Goal: Task Accomplishment & Management: Complete application form

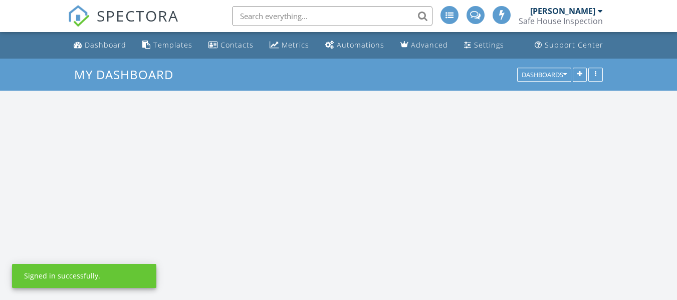
scroll to position [928, 693]
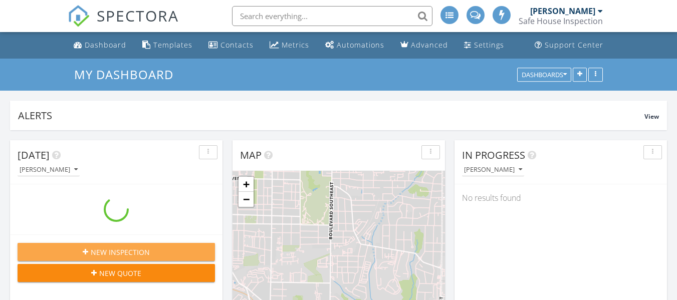
click at [153, 249] on div "New Inspection" at bounding box center [116, 252] width 181 height 11
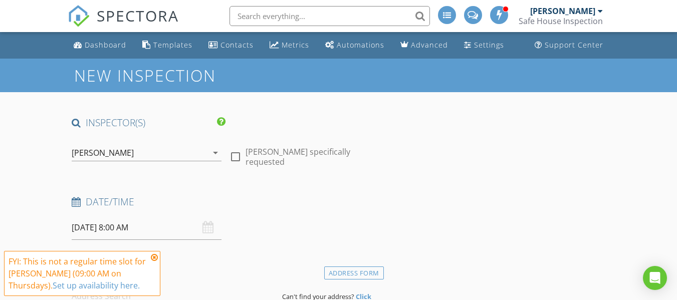
click at [204, 232] on div "08/28/2025 8:00 AM" at bounding box center [147, 228] width 150 height 25
click at [154, 257] on icon at bounding box center [154, 258] width 7 height 8
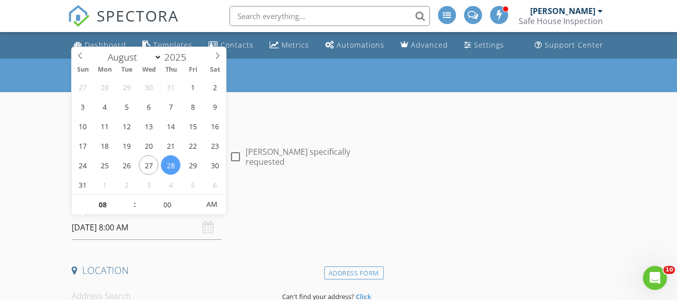
click at [156, 231] on input "08/28/2025 8:00 AM" at bounding box center [147, 228] width 150 height 25
type input "09"
type input "08/28/2025 9:00 AM"
click at [127, 198] on span at bounding box center [129, 200] width 7 height 10
type input "10"
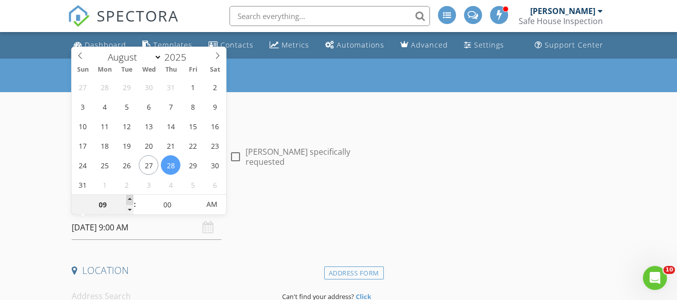
type input "08/28/2025 10:00 AM"
click at [127, 198] on span at bounding box center [129, 200] width 7 height 10
type input "11"
type input "08/28/2025 11:00 AM"
click at [127, 198] on span at bounding box center [129, 200] width 7 height 10
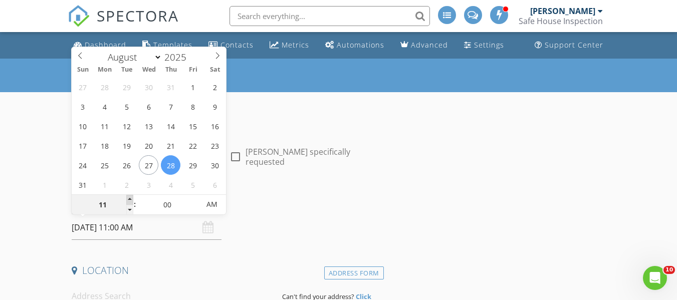
type input "12"
type input "08/28/2025 12:00 PM"
click at [127, 198] on span at bounding box center [129, 200] width 7 height 10
type input "01"
type input "08/28/2025 1:00 PM"
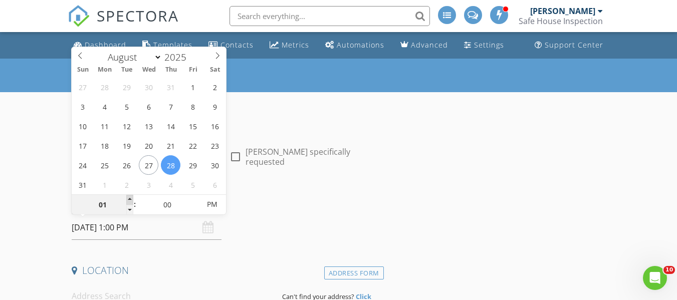
click at [127, 198] on span at bounding box center [129, 200] width 7 height 10
type input "02"
type input "08/28/2025 2:00 PM"
click at [127, 198] on span at bounding box center [129, 200] width 7 height 10
type input "03"
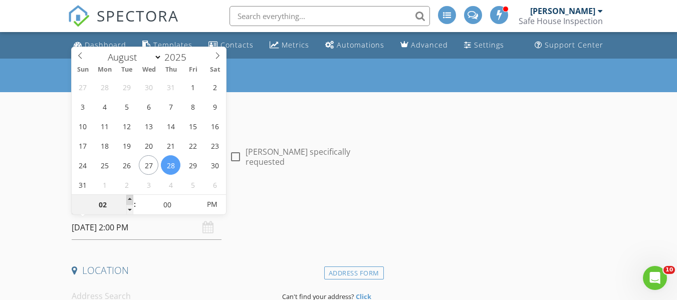
type input "08/28/2025 3:00 PM"
click at [127, 198] on span at bounding box center [129, 200] width 7 height 10
type input "04"
type input "08/28/2025 4:00 PM"
click at [127, 198] on span at bounding box center [129, 200] width 7 height 10
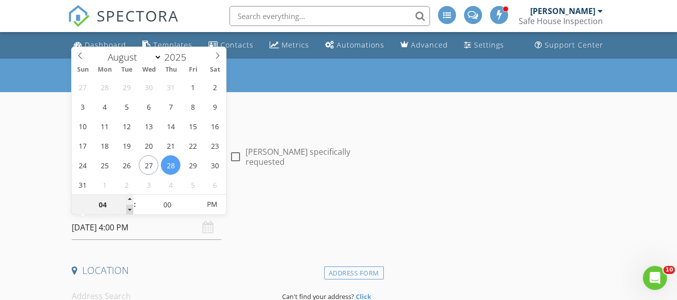
type input "03"
type input "08/28/2025 3:00 PM"
click at [128, 208] on span at bounding box center [129, 210] width 7 height 10
type input "05"
type input "08/28/2025 3:05 PM"
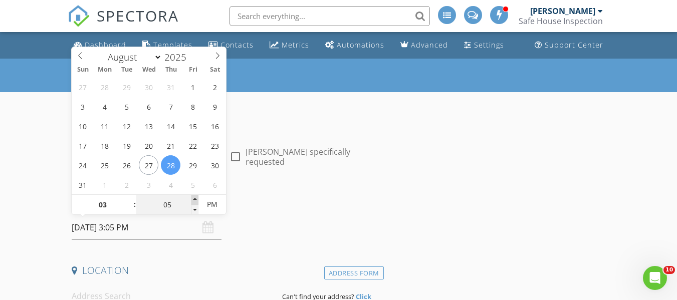
click at [196, 199] on span at bounding box center [195, 200] width 7 height 10
type input "10"
type input "08/28/2025 3:10 PM"
click at [196, 199] on span at bounding box center [195, 200] width 7 height 10
type input "15"
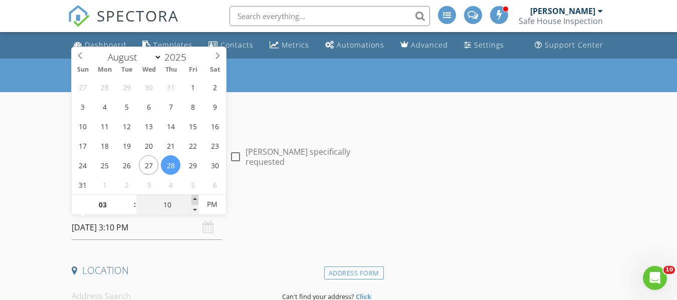
type input "08/28/2025 3:15 PM"
click at [196, 199] on span at bounding box center [195, 200] width 7 height 10
type input "20"
type input "08/28/2025 3:20 PM"
click at [196, 199] on span at bounding box center [195, 200] width 7 height 10
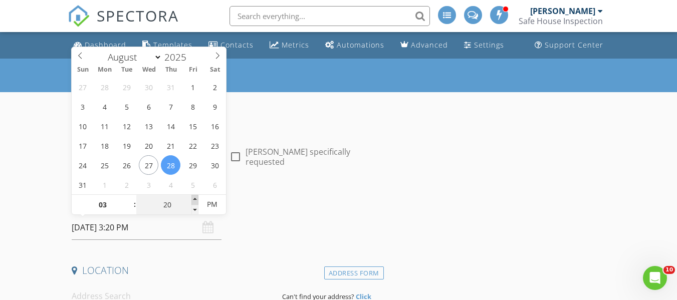
type input "25"
type input "08/28/2025 3:25 PM"
click at [196, 199] on span at bounding box center [195, 200] width 7 height 10
type input "30"
type input "[DATE] 3:30 PM"
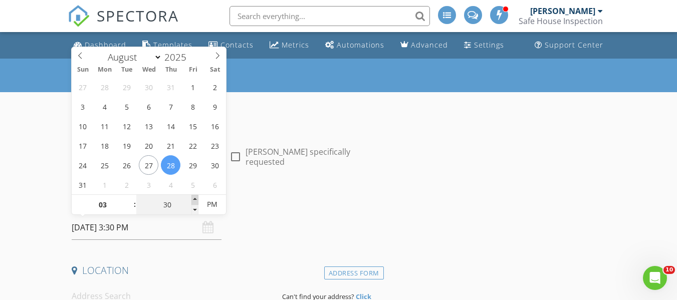
click at [196, 199] on span at bounding box center [195, 200] width 7 height 10
type input "35"
type input "08/28/2025 3:35 PM"
click at [196, 199] on span at bounding box center [195, 200] width 7 height 10
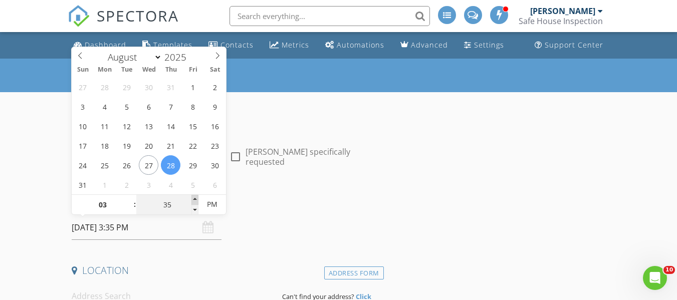
type input "40"
type input "08/28/2025 3:40 PM"
type input "35"
type input "08/28/2025 3:35 PM"
click at [195, 206] on span at bounding box center [195, 210] width 7 height 10
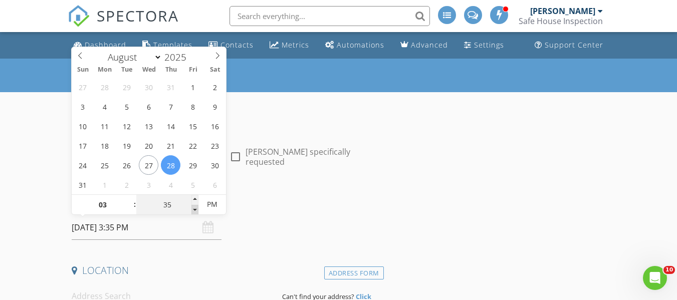
type input "30"
type input "[DATE] 3:30 PM"
click at [195, 206] on span at bounding box center [195, 210] width 7 height 10
click at [268, 208] on h4 "Date/Time" at bounding box center [226, 202] width 308 height 13
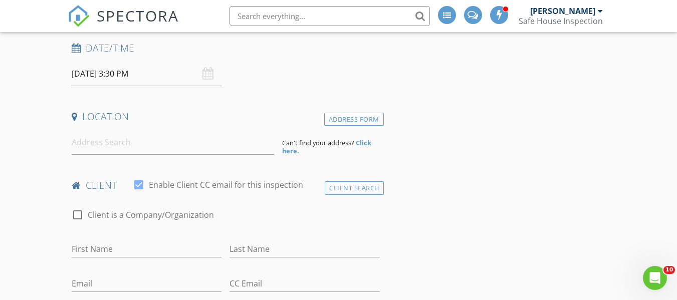
scroll to position [160, 0]
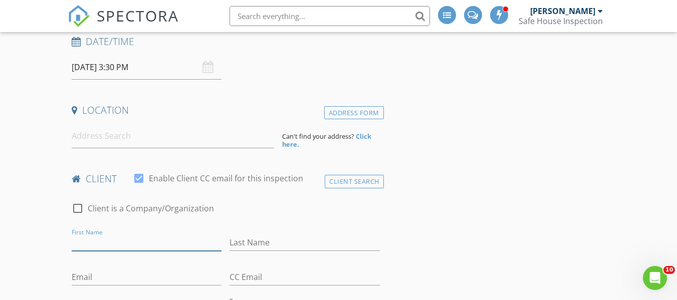
click at [101, 243] on input "First Name" at bounding box center [147, 243] width 150 height 17
type input "s"
click at [75, 248] on input "desia" at bounding box center [147, 243] width 150 height 17
click at [72, 245] on input "esia" at bounding box center [147, 243] width 150 height 17
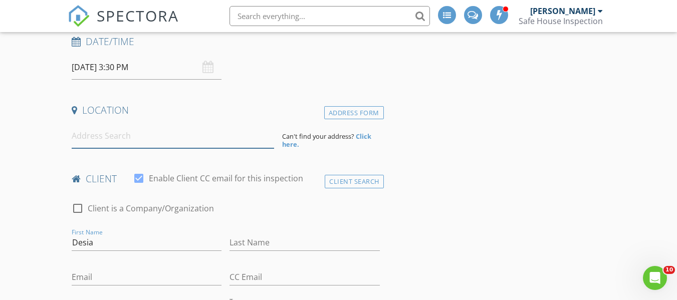
click at [201, 142] on input at bounding box center [173, 136] width 203 height 25
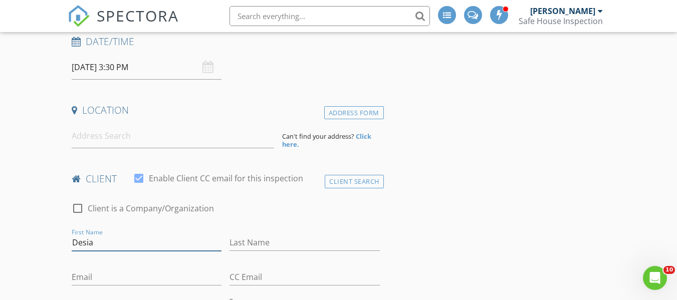
click at [183, 238] on input "Desia" at bounding box center [147, 243] width 150 height 17
type input "D"
type input "A"
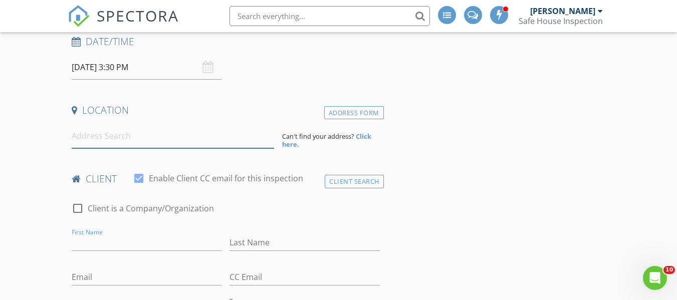
click at [159, 138] on input at bounding box center [173, 136] width 203 height 25
type input "3449 Archwood Drive, Doraville, GA, USA"
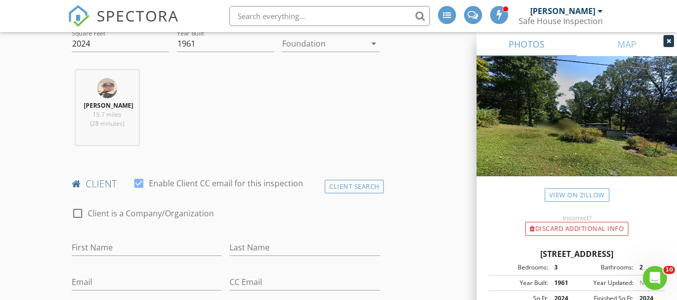
scroll to position [403, 0]
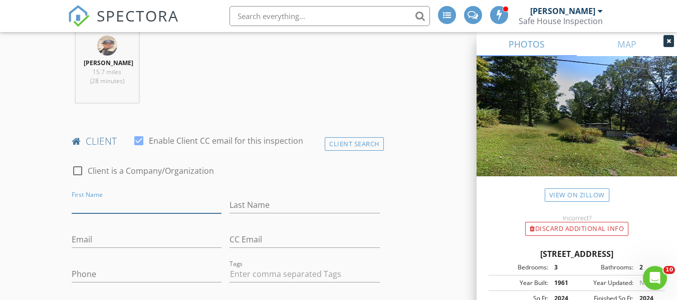
click at [163, 212] on input "First Name" at bounding box center [147, 205] width 150 height 17
type input "d"
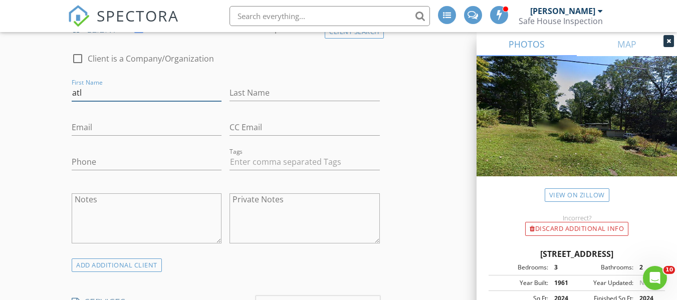
scroll to position [512, 0]
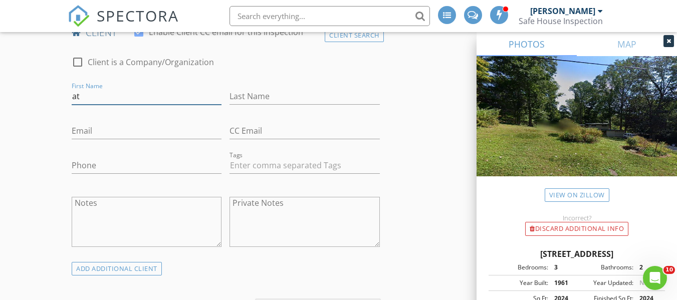
type input "a"
type input "AIV Homes LLC"
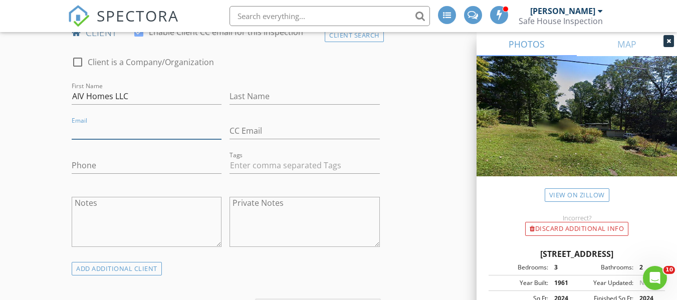
click at [122, 139] on input "Email" at bounding box center [147, 131] width 150 height 17
type input "[EMAIL_ADDRESS][DOMAIN_NAME]"
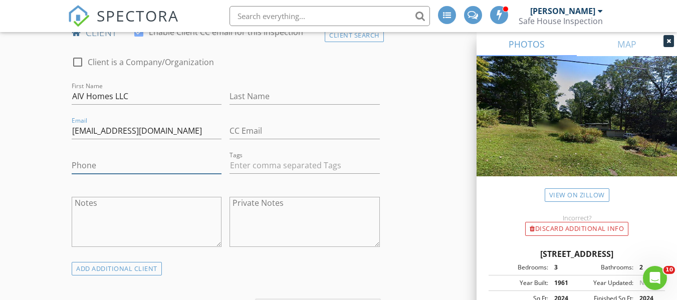
click at [110, 170] on input "Phone" at bounding box center [147, 165] width 150 height 17
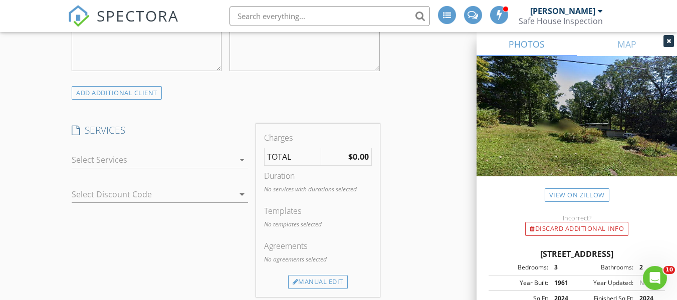
scroll to position [712, 0]
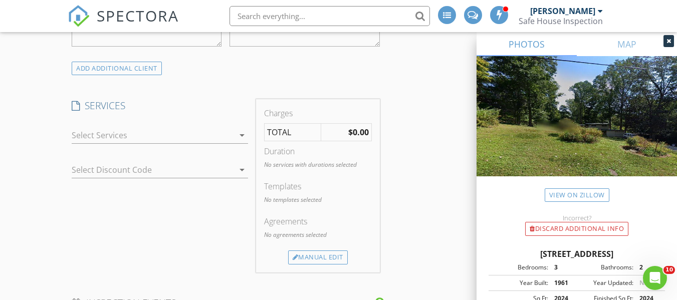
type input "[PHONE_NUMBER]"
click at [242, 141] on icon "arrow_drop_down" at bounding box center [242, 135] width 12 height 12
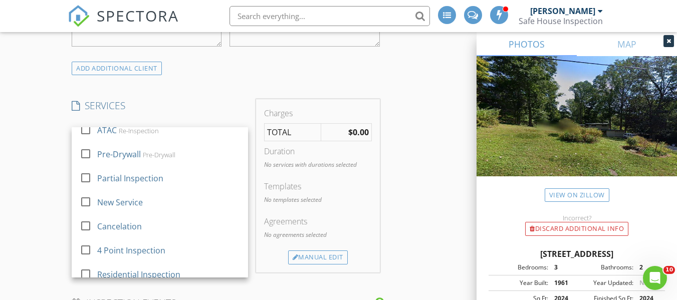
scroll to position [195, 0]
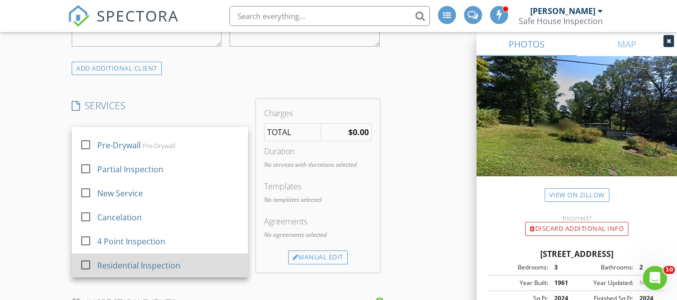
click at [157, 272] on div "Residential Inspection" at bounding box center [138, 266] width 83 height 12
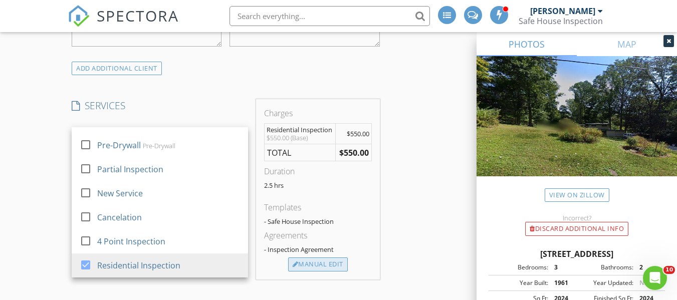
click at [315, 272] on div "Manual Edit" at bounding box center [318, 265] width 60 height 14
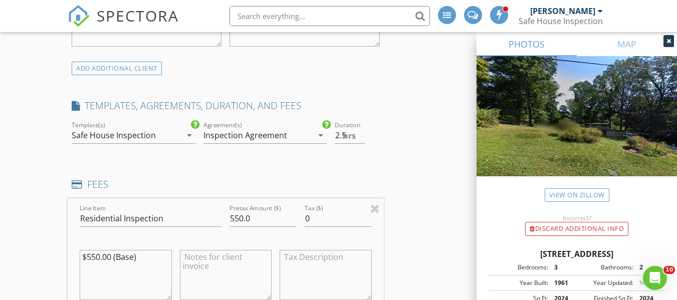
click at [96, 266] on textarea "$550.00 (Base)" at bounding box center [126, 275] width 92 height 50
type textarea "$600.00 (Base)"
click at [240, 227] on input "550.0" at bounding box center [263, 219] width 67 height 17
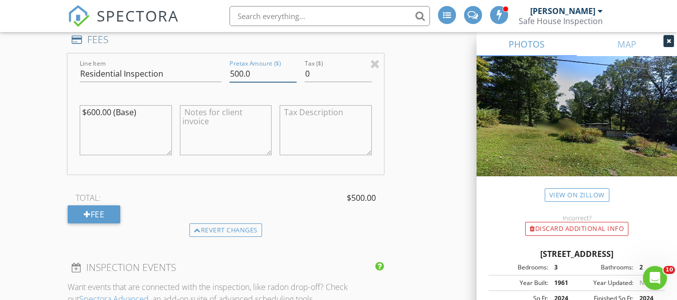
scroll to position [853, 0]
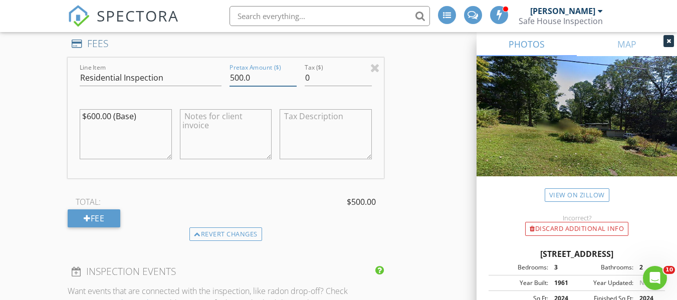
click at [257, 86] on input "500.0" at bounding box center [263, 78] width 67 height 17
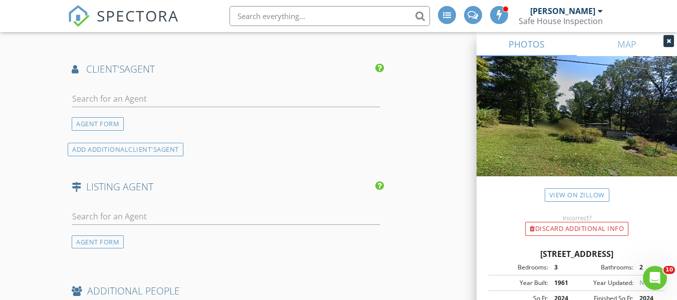
scroll to position [1258, 0]
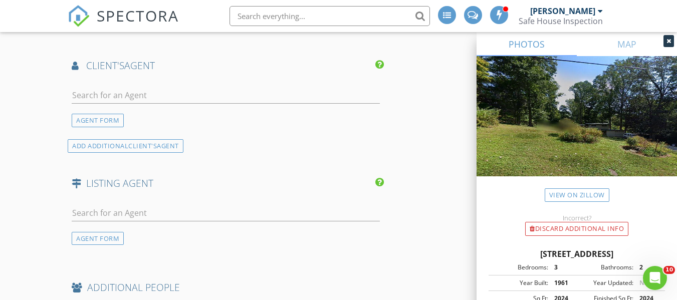
type input "500.0"
click at [123, 100] on input "text" at bounding box center [226, 95] width 308 height 17
type input "D"
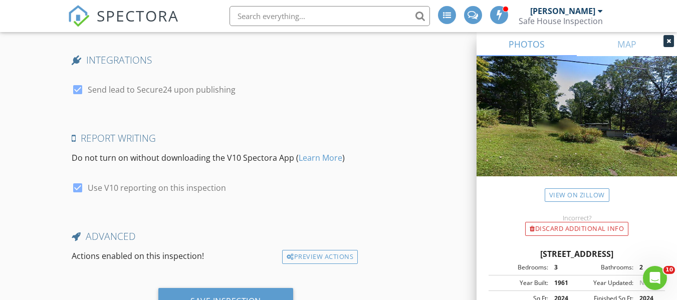
scroll to position [1791, 0]
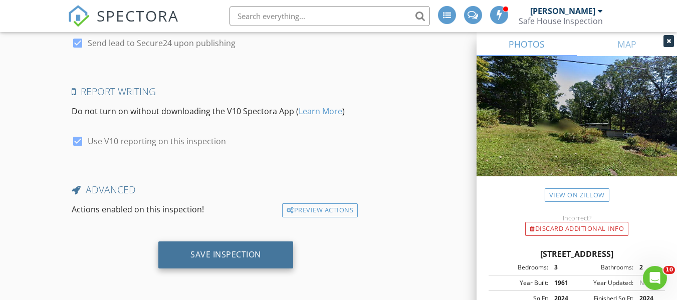
click at [227, 259] on div "Save Inspection" at bounding box center [226, 255] width 71 height 10
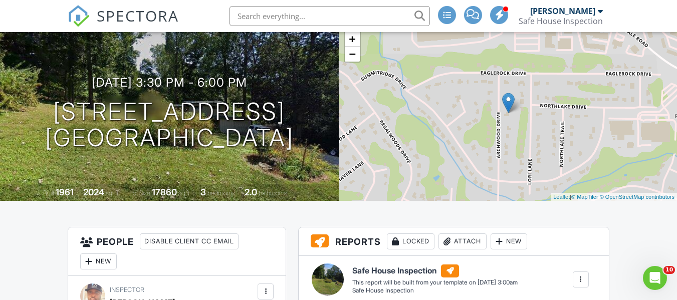
scroll to position [19, 0]
